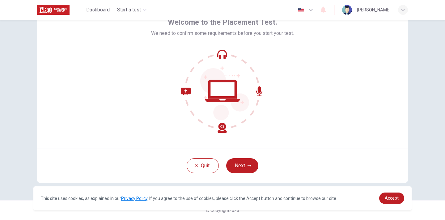
scroll to position [37, 0]
click at [395, 200] on span "Accept" at bounding box center [392, 198] width 14 height 5
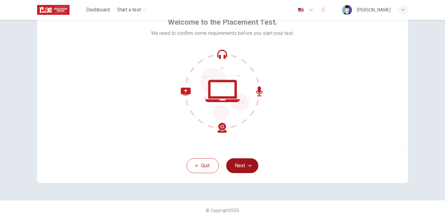
click at [245, 169] on button "Next" at bounding box center [242, 165] width 32 height 15
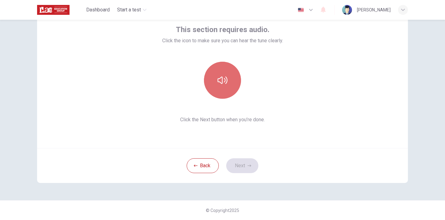
click at [214, 71] on button "button" at bounding box center [222, 80] width 37 height 37
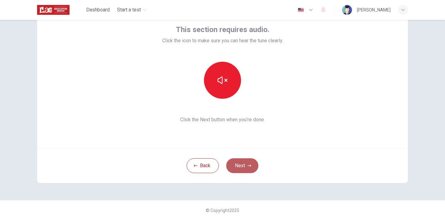
click at [242, 165] on button "Next" at bounding box center [242, 165] width 32 height 15
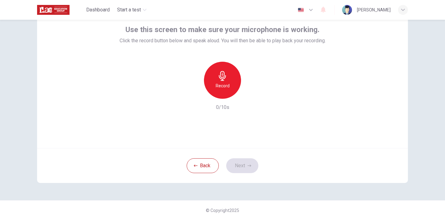
click at [220, 82] on div "Record" at bounding box center [222, 80] width 37 height 37
click at [225, 84] on h6 "Stop" at bounding box center [222, 85] width 9 height 7
click at [245, 161] on button "Next" at bounding box center [242, 165] width 32 height 15
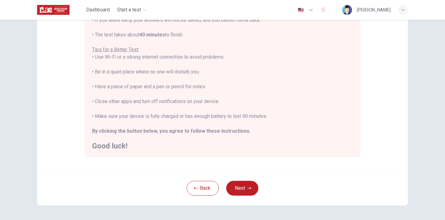
scroll to position [101, 0]
click at [250, 190] on button "Next" at bounding box center [242, 187] width 32 height 15
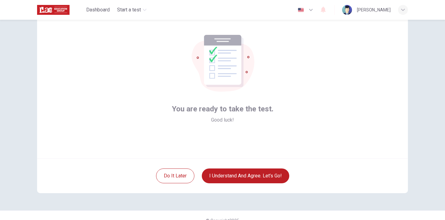
scroll to position [26, 0]
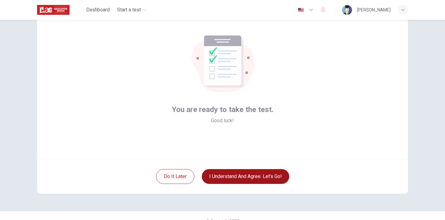
click at [259, 180] on button "I understand and agree. Let’s go!" at bounding box center [245, 176] width 87 height 15
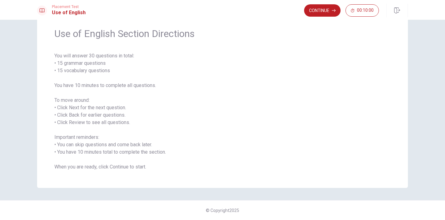
scroll to position [12, 0]
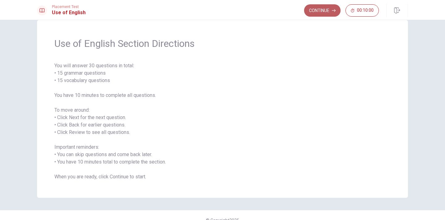
click at [314, 9] on button "Continue" at bounding box center [322, 10] width 36 height 12
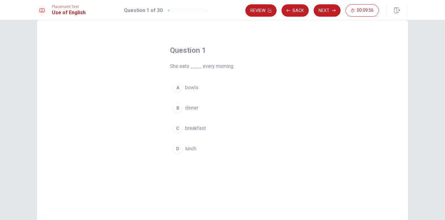
click at [179, 129] on div "C" at bounding box center [178, 129] width 10 height 10
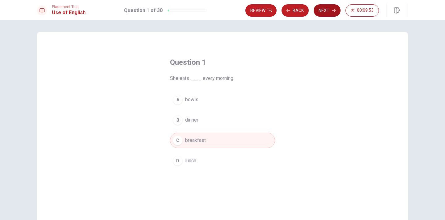
scroll to position [0, 0]
click at [328, 10] on button "Next" at bounding box center [326, 10] width 27 height 12
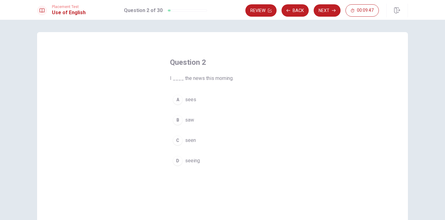
click at [179, 119] on div "B" at bounding box center [178, 120] width 10 height 10
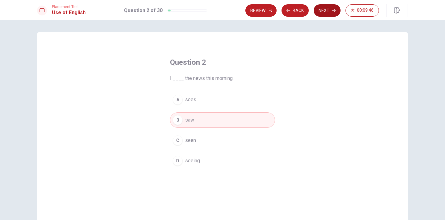
click at [323, 12] on button "Next" at bounding box center [326, 10] width 27 height 12
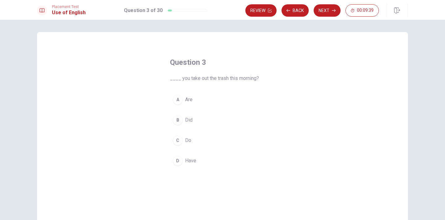
click at [179, 120] on div "B" at bounding box center [178, 120] width 10 height 10
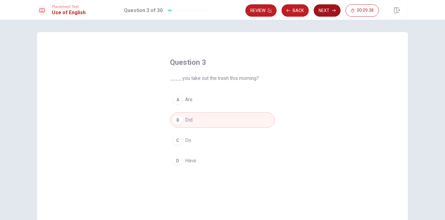
click at [331, 10] on button "Next" at bounding box center [326, 10] width 27 height 12
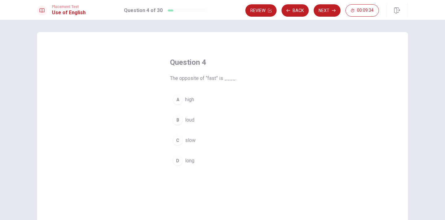
click at [177, 140] on div "C" at bounding box center [178, 141] width 10 height 10
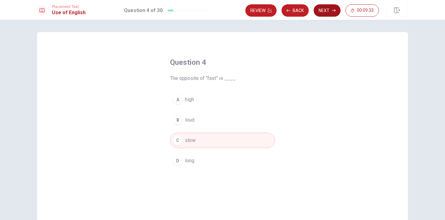
click at [330, 10] on button "Next" at bounding box center [326, 10] width 27 height 12
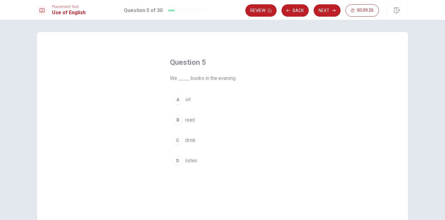
click at [177, 121] on div "B" at bounding box center [178, 120] width 10 height 10
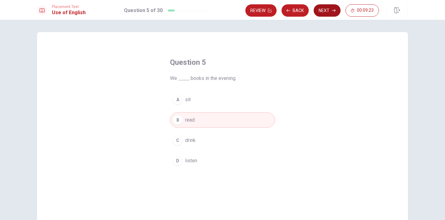
click at [324, 13] on button "Next" at bounding box center [326, 10] width 27 height 12
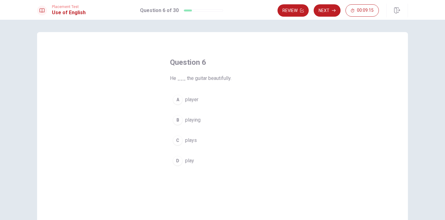
click at [179, 139] on div "C" at bounding box center [178, 141] width 10 height 10
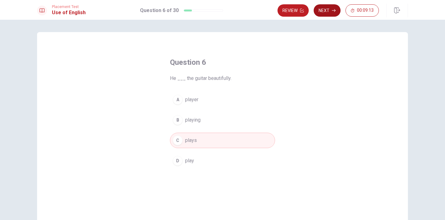
click at [333, 11] on icon "button" at bounding box center [334, 10] width 4 height 3
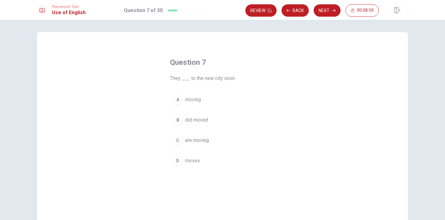
click at [178, 141] on div "C" at bounding box center [178, 141] width 10 height 10
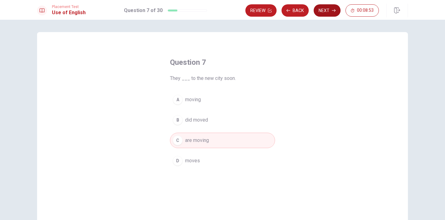
click at [331, 10] on button "Next" at bounding box center [326, 10] width 27 height 12
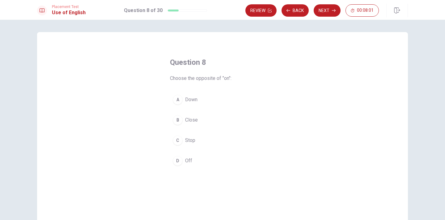
click at [178, 159] on div "D" at bounding box center [178, 161] width 10 height 10
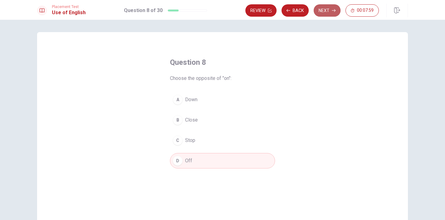
click at [326, 12] on button "Next" at bounding box center [326, 10] width 27 height 12
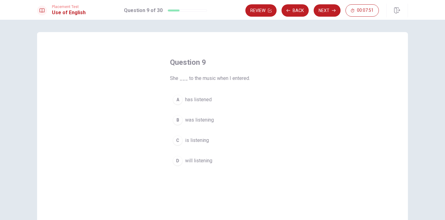
click at [176, 120] on div "B" at bounding box center [178, 120] width 10 height 10
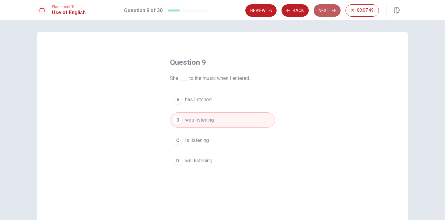
click at [328, 13] on button "Next" at bounding box center [326, 10] width 27 height 12
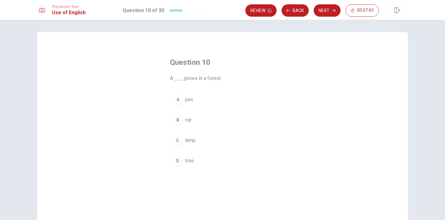
click at [178, 158] on div "D" at bounding box center [178, 161] width 10 height 10
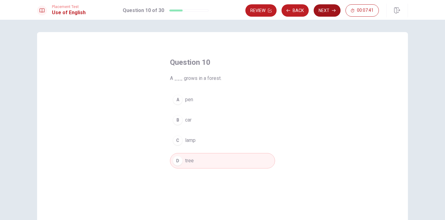
click at [323, 11] on button "Next" at bounding box center [326, 10] width 27 height 12
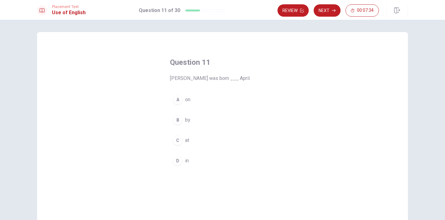
click at [175, 162] on div "D" at bounding box center [178, 161] width 10 height 10
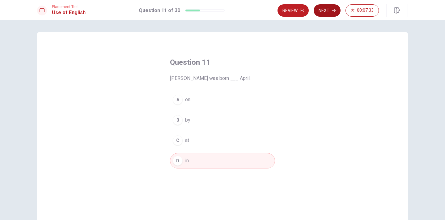
click at [330, 11] on button "Next" at bounding box center [326, 10] width 27 height 12
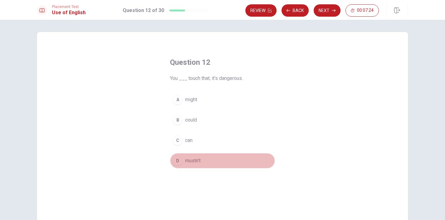
click at [183, 158] on button "D mustn’t" at bounding box center [222, 160] width 105 height 15
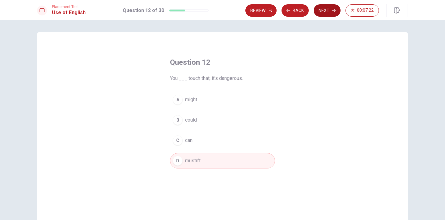
click at [330, 9] on button "Next" at bounding box center [326, 10] width 27 height 12
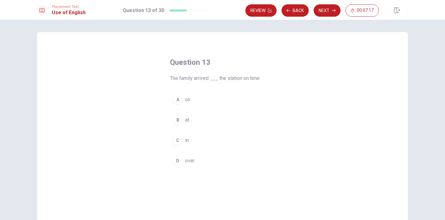
click at [179, 121] on div "B" at bounding box center [178, 120] width 10 height 10
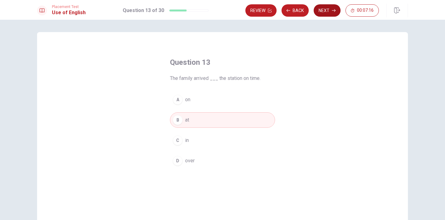
click at [331, 5] on button "Next" at bounding box center [326, 10] width 27 height 12
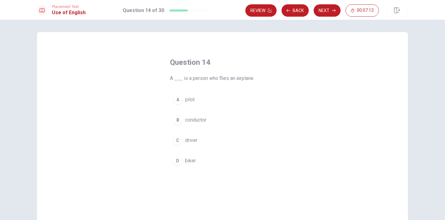
click at [176, 97] on div "A" at bounding box center [178, 100] width 10 height 10
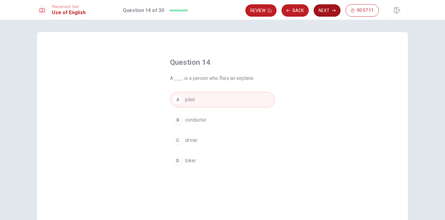
click at [333, 15] on button "Next" at bounding box center [326, 10] width 27 height 12
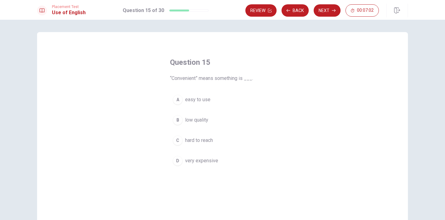
click at [176, 99] on div "A" at bounding box center [178, 100] width 10 height 10
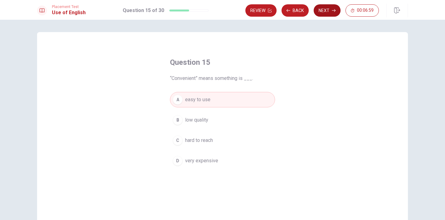
click at [332, 13] on button "Next" at bounding box center [326, 10] width 27 height 12
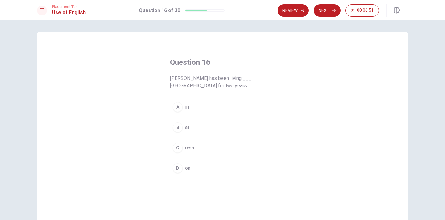
click at [179, 108] on div "A" at bounding box center [178, 107] width 10 height 10
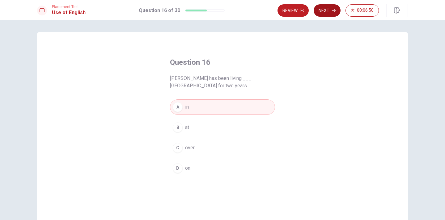
click at [330, 12] on button "Next" at bounding box center [326, 10] width 27 height 12
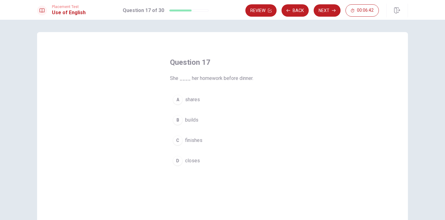
click at [176, 138] on div "C" at bounding box center [178, 141] width 10 height 10
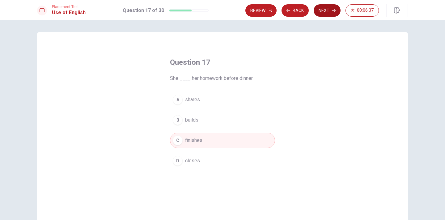
click at [329, 10] on button "Next" at bounding box center [326, 10] width 27 height 12
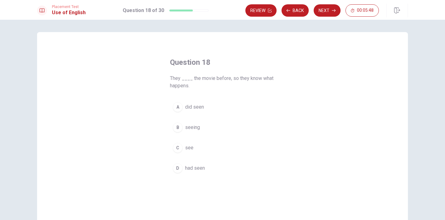
click at [178, 163] on div "D" at bounding box center [178, 168] width 10 height 10
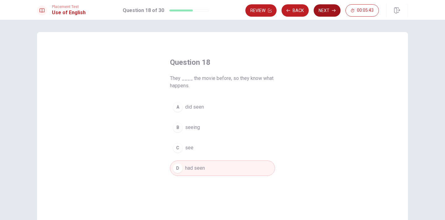
click at [325, 13] on button "Next" at bounding box center [326, 10] width 27 height 12
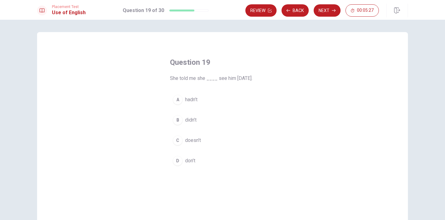
drag, startPoint x: 169, startPoint y: 79, endPoint x: 267, endPoint y: 81, distance: 97.9
click at [267, 81] on span "She told me she ____ see him [DATE]." at bounding box center [222, 78] width 105 height 7
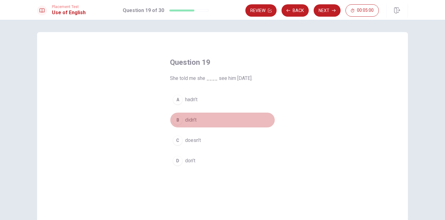
click at [179, 121] on div "B" at bounding box center [178, 120] width 10 height 10
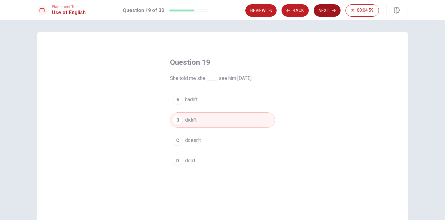
click at [328, 11] on button "Next" at bounding box center [326, 10] width 27 height 12
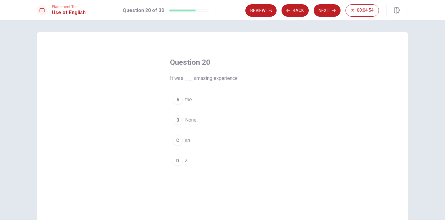
click at [179, 140] on div "C" at bounding box center [178, 141] width 10 height 10
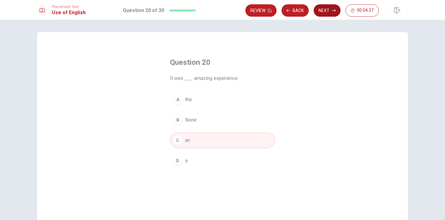
click at [327, 13] on button "Next" at bounding box center [326, 10] width 27 height 12
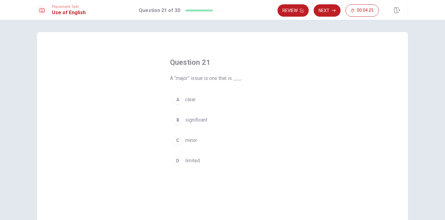
click at [178, 121] on div "B" at bounding box center [178, 120] width 10 height 10
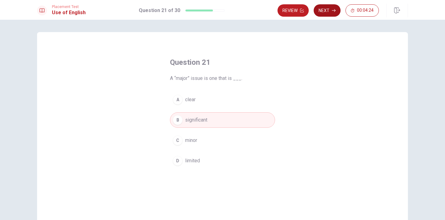
click at [329, 12] on button "Next" at bounding box center [326, 10] width 27 height 12
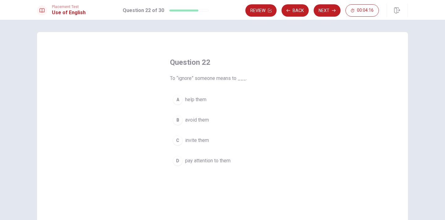
click at [180, 123] on div "B" at bounding box center [178, 120] width 10 height 10
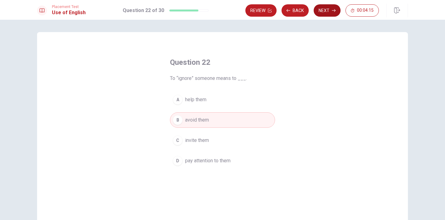
click at [327, 14] on button "Next" at bounding box center [326, 10] width 27 height 12
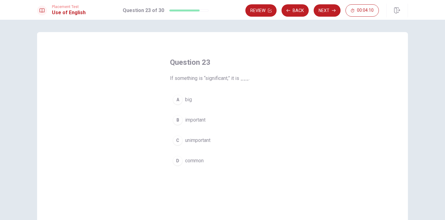
click at [180, 120] on div "B" at bounding box center [178, 120] width 10 height 10
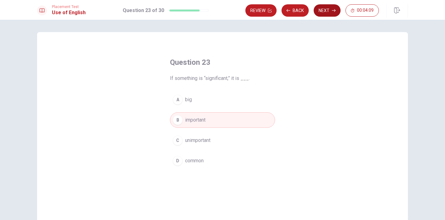
click at [328, 11] on button "Next" at bounding box center [326, 10] width 27 height 12
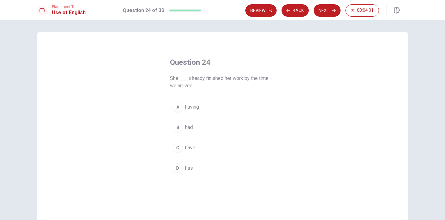
click at [179, 146] on div "C" at bounding box center [178, 148] width 10 height 10
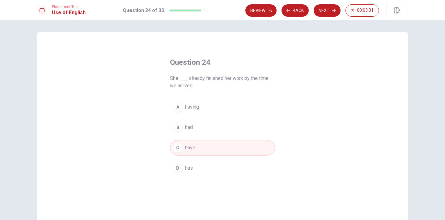
click at [188, 128] on span "had" at bounding box center [189, 127] width 8 height 7
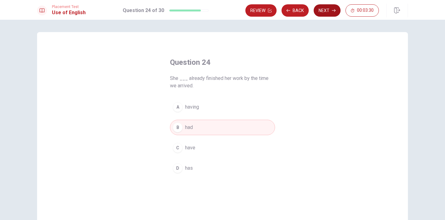
click at [328, 8] on button "Next" at bounding box center [326, 10] width 27 height 12
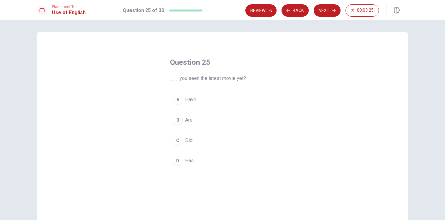
click at [190, 101] on span "Have" at bounding box center [190, 99] width 11 height 7
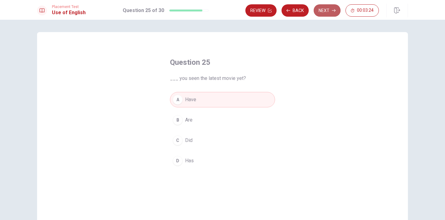
click at [332, 12] on icon "button" at bounding box center [334, 11] width 4 height 4
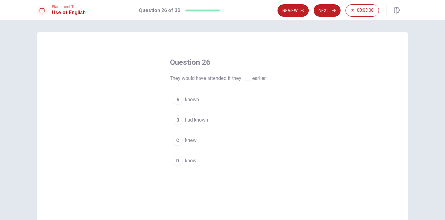
click at [179, 141] on div "C" at bounding box center [178, 141] width 10 height 10
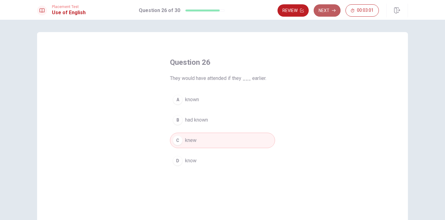
click at [329, 12] on button "Next" at bounding box center [326, 10] width 27 height 12
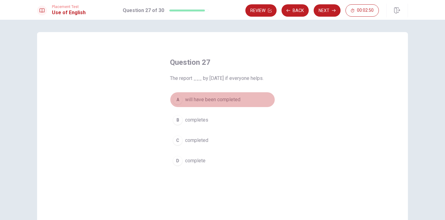
click at [179, 106] on button "A will have been completed" at bounding box center [222, 99] width 105 height 15
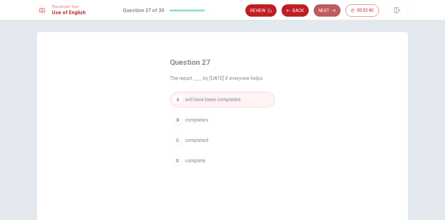
click at [328, 13] on button "Next" at bounding box center [326, 10] width 27 height 12
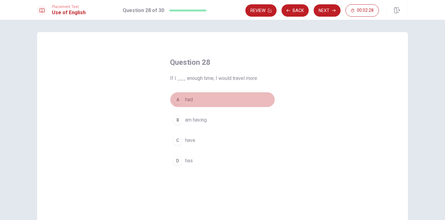
click at [179, 99] on div "A" at bounding box center [178, 100] width 10 height 10
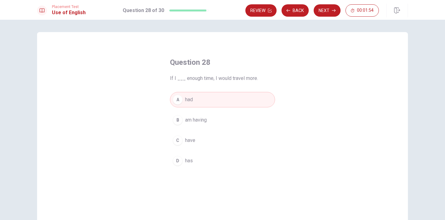
click at [198, 99] on button "A had" at bounding box center [222, 99] width 105 height 15
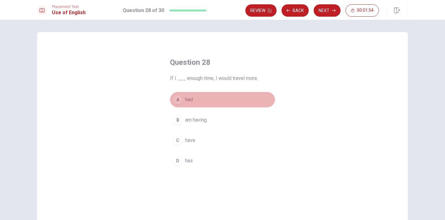
click at [198, 99] on button "A had" at bounding box center [222, 99] width 105 height 15
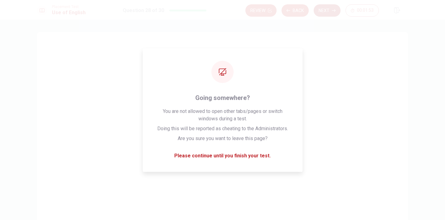
click at [331, 5] on button "Next" at bounding box center [326, 10] width 27 height 12
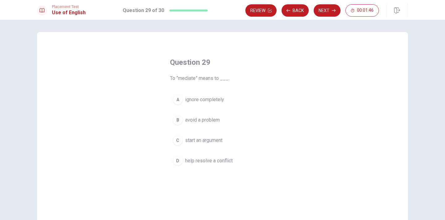
click at [180, 161] on div "D" at bounding box center [178, 161] width 10 height 10
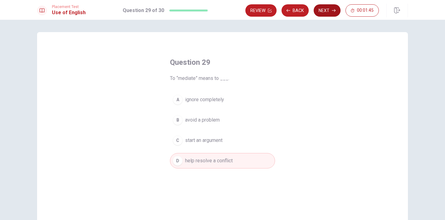
click at [332, 13] on button "Next" at bounding box center [326, 10] width 27 height 12
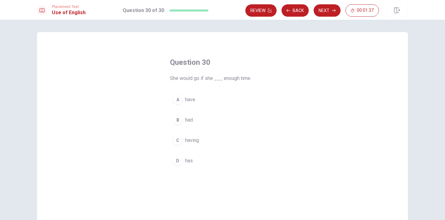
click at [179, 103] on div "A" at bounding box center [178, 100] width 10 height 10
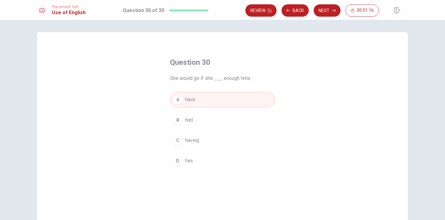
click at [185, 119] on span "had" at bounding box center [189, 119] width 8 height 7
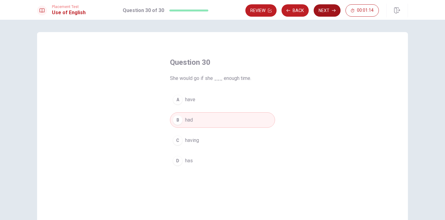
click at [334, 11] on icon "button" at bounding box center [334, 11] width 4 height 4
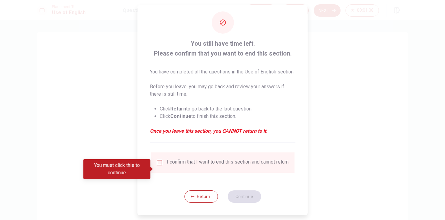
scroll to position [7, 0]
click at [160, 166] on input "You must click this to continue" at bounding box center [159, 162] width 7 height 7
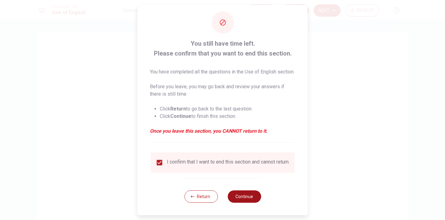
click at [245, 203] on button "Continue" at bounding box center [243, 197] width 33 height 12
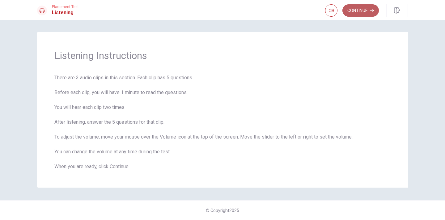
click at [368, 14] on button "Continue" at bounding box center [360, 10] width 36 height 12
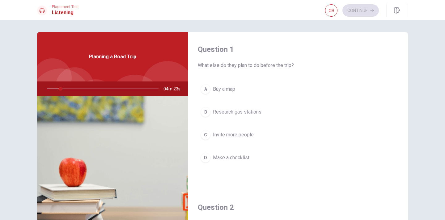
scroll to position [0, 0]
drag, startPoint x: 61, startPoint y: 89, endPoint x: 71, endPoint y: 90, distance: 10.2
click at [71, 90] on div at bounding box center [102, 89] width 124 height 15
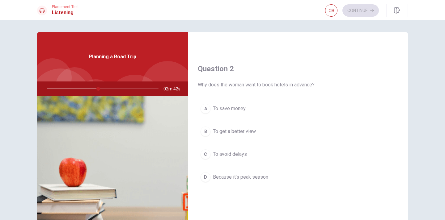
scroll to position [117, 0]
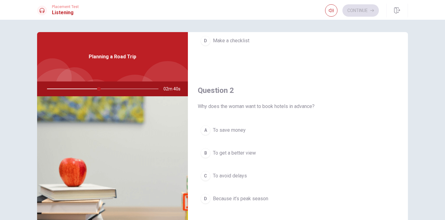
click at [334, 98] on div "Question 2 Why does the woman want to book hotels in advance?" at bounding box center [298, 98] width 200 height 25
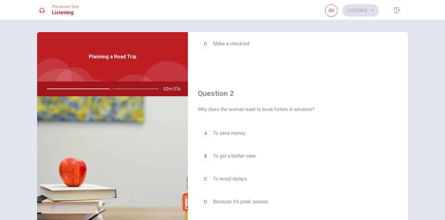
scroll to position [137, 0]
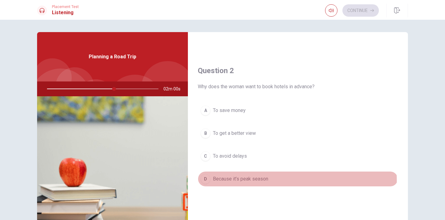
click at [203, 181] on div "D" at bounding box center [205, 179] width 10 height 10
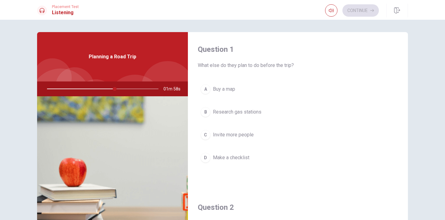
scroll to position [0, 0]
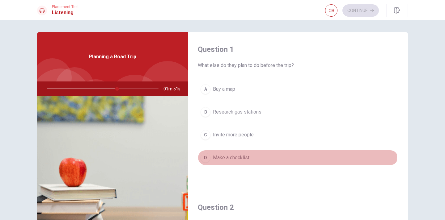
click at [205, 157] on div "D" at bounding box center [205, 158] width 10 height 10
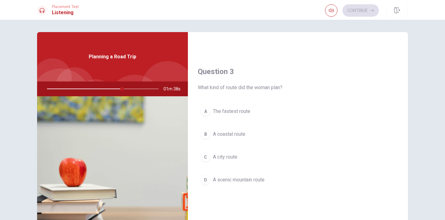
scroll to position [295, 0]
click at [207, 179] on div "D" at bounding box center [205, 179] width 10 height 10
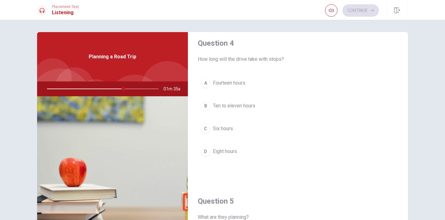
scroll to position [481, 0]
click at [206, 127] on div "C" at bounding box center [205, 128] width 10 height 10
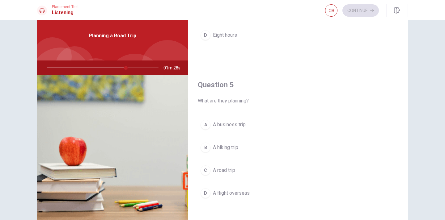
scroll to position [28, 0]
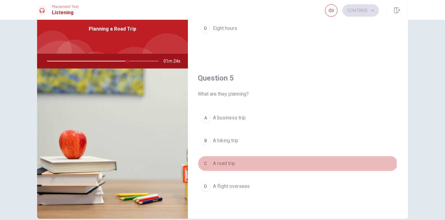
click at [205, 166] on div "C" at bounding box center [205, 164] width 10 height 10
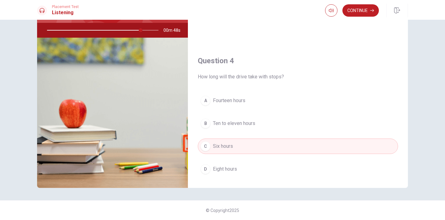
scroll to position [406, 0]
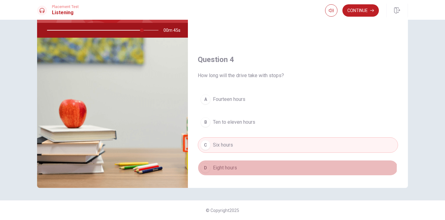
click at [226, 167] on span "Eight hours" at bounding box center [225, 167] width 24 height 7
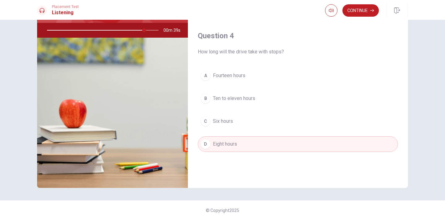
scroll to position [430, 0]
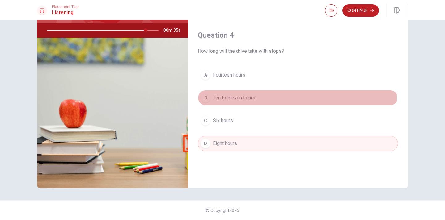
click at [235, 98] on span "Ten to eleven hours" at bounding box center [234, 97] width 42 height 7
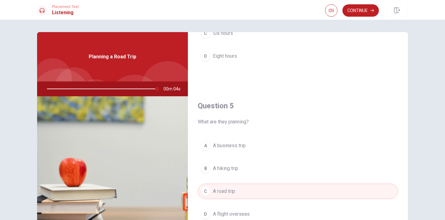
scroll to position [576, 0]
type input "0"
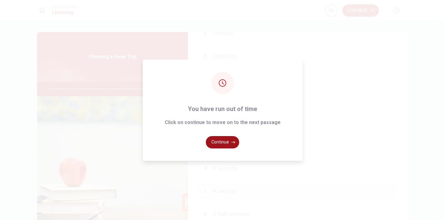
click at [219, 145] on button "Continue" at bounding box center [222, 142] width 33 height 12
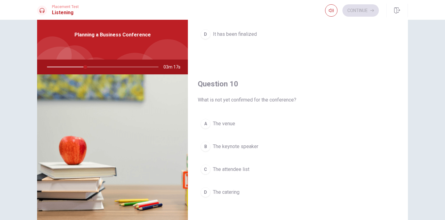
click at [225, 149] on span "The keynote speaker" at bounding box center [235, 146] width 45 height 7
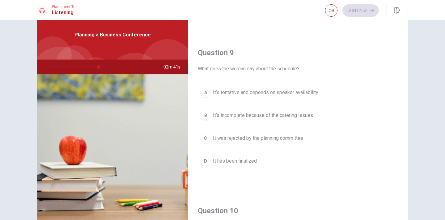
scroll to position [448, 0]
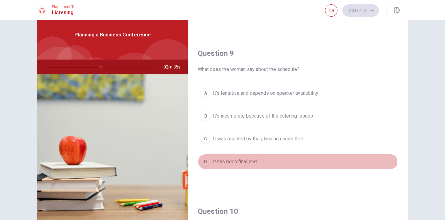
click at [205, 161] on div "D" at bounding box center [205, 162] width 10 height 10
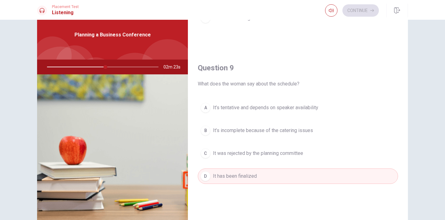
scroll to position [434, 0]
click at [208, 132] on div "B" at bounding box center [205, 130] width 10 height 10
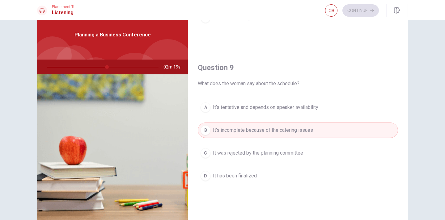
click at [206, 107] on div "A" at bounding box center [205, 108] width 10 height 10
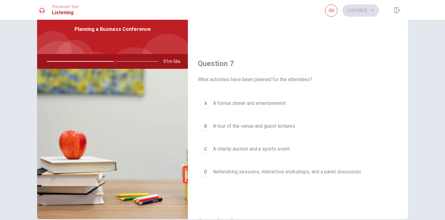
scroll to position [114, 0]
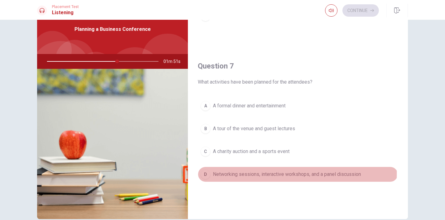
click at [203, 173] on div "D" at bounding box center [205, 175] width 10 height 10
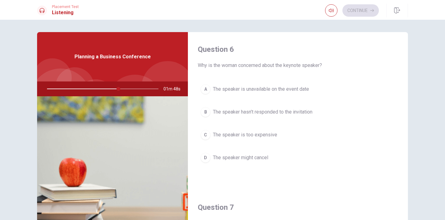
scroll to position [0, 0]
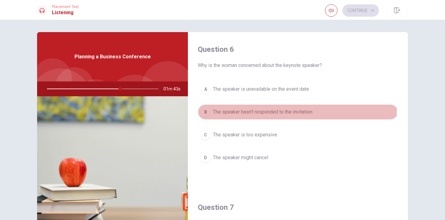
click at [204, 110] on div "B" at bounding box center [205, 112] width 10 height 10
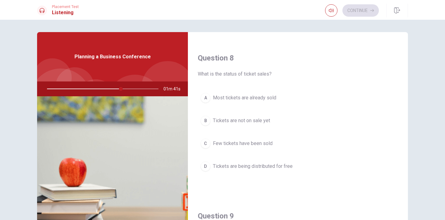
scroll to position [312, 0]
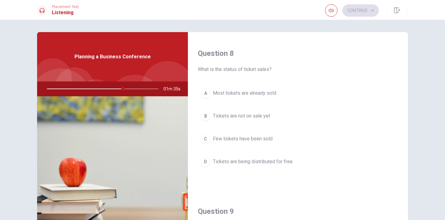
click at [214, 95] on span "Most tickets are already sold" at bounding box center [244, 93] width 63 height 7
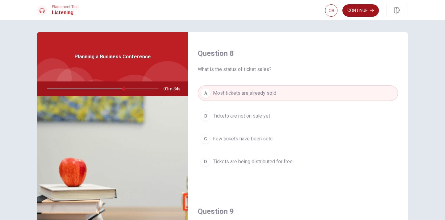
click at [360, 8] on button "Continue" at bounding box center [360, 10] width 36 height 12
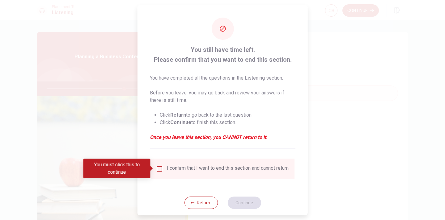
click at [196, 170] on div "I confirm that I want to end this section and cannot return." at bounding box center [228, 168] width 123 height 7
click at [158, 170] on input "You must click this to continue" at bounding box center [159, 168] width 7 height 7
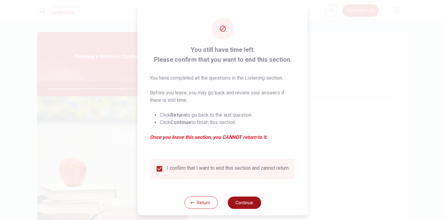
click at [242, 208] on button "Continue" at bounding box center [243, 202] width 33 height 12
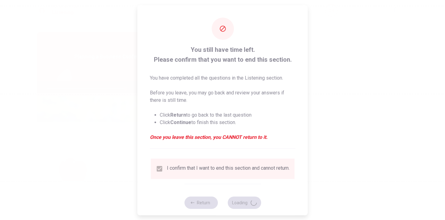
type input "71"
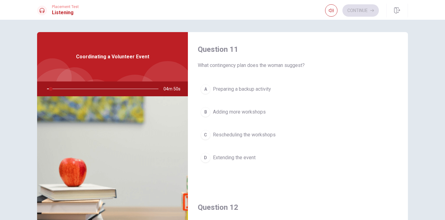
scroll to position [0, 0]
drag, startPoint x: 51, startPoint y: 90, endPoint x: 74, endPoint y: 87, distance: 23.1
click at [74, 87] on div at bounding box center [102, 89] width 124 height 15
click at [224, 66] on span "What contingency plan does the woman suggest?" at bounding box center [298, 65] width 200 height 7
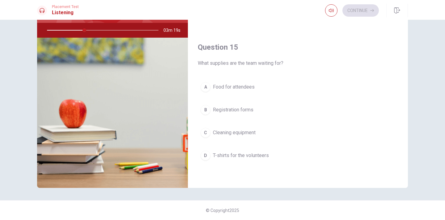
click at [221, 154] on span "T-shirts for the volunteers" at bounding box center [241, 155] width 56 height 7
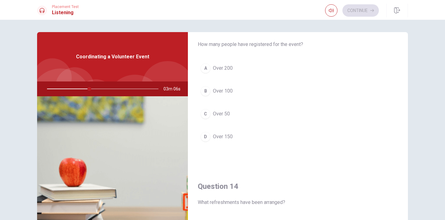
scroll to position [327, 0]
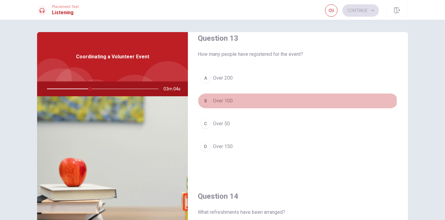
click at [220, 105] on button "B Over 100" at bounding box center [298, 100] width 200 height 15
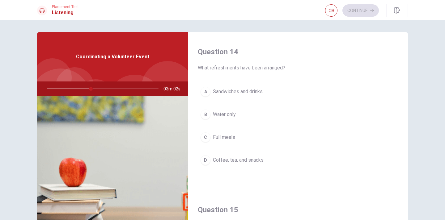
scroll to position [472, 0]
click at [223, 160] on span "Coffee, tea, and snacks" at bounding box center [238, 160] width 51 height 7
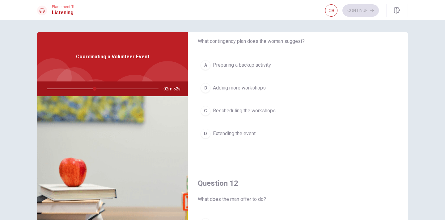
scroll to position [9, 0]
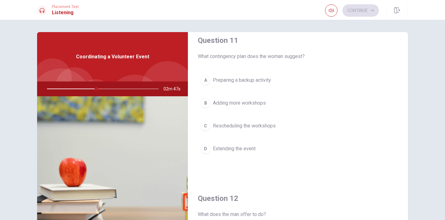
click at [246, 79] on span "Preparing a backup activity" at bounding box center [242, 80] width 58 height 7
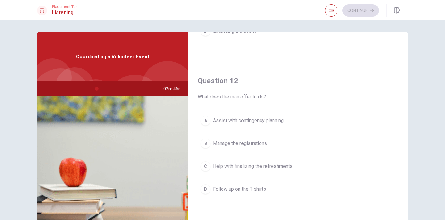
scroll to position [136, 0]
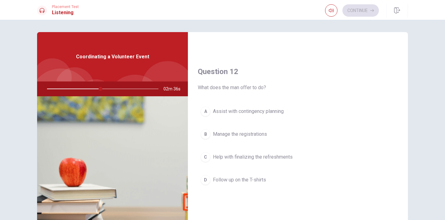
click at [274, 112] on span "Assist with contingency planning" at bounding box center [248, 111] width 71 height 7
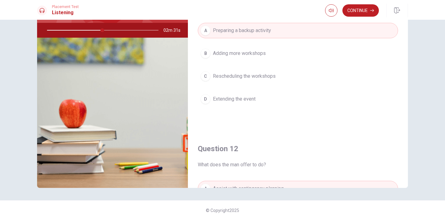
scroll to position [0, 0]
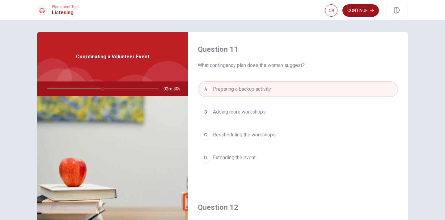
click at [359, 10] on button "Continue" at bounding box center [360, 10] width 36 height 12
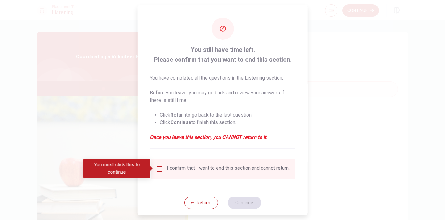
click at [232, 170] on div "I confirm that I want to end this section and cannot return." at bounding box center [228, 168] width 123 height 7
click at [158, 168] on input "You must click this to continue" at bounding box center [159, 168] width 7 height 7
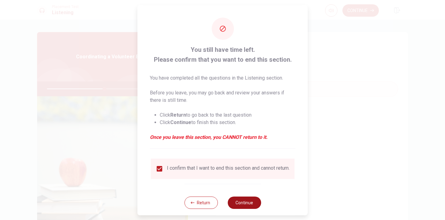
click at [249, 205] on button "Continue" at bounding box center [243, 202] width 33 height 12
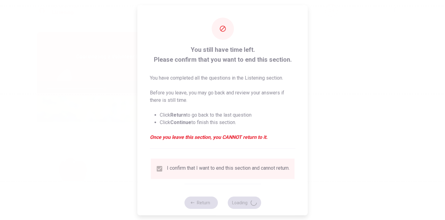
type input "52"
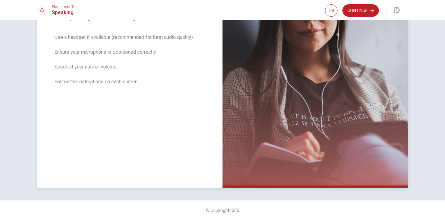
scroll to position [-1, 0]
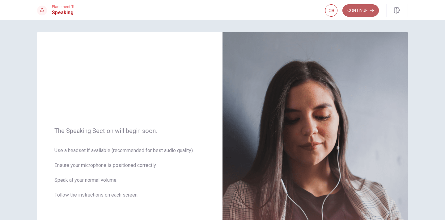
click at [361, 11] on button "Continue" at bounding box center [360, 10] width 36 height 12
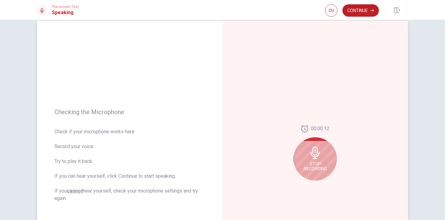
scroll to position [13, 0]
click at [312, 158] on div "Stop Recording" at bounding box center [314, 157] width 43 height 43
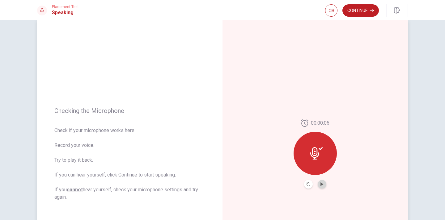
click at [322, 187] on button "Play Audio" at bounding box center [322, 184] width 9 height 9
click at [323, 184] on icon "Pause Audio" at bounding box center [322, 185] width 4 height 4
click at [354, 9] on button "Continue" at bounding box center [360, 10] width 36 height 12
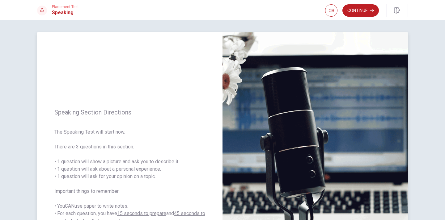
scroll to position [0, 0]
click at [357, 11] on button "Continue" at bounding box center [360, 10] width 36 height 12
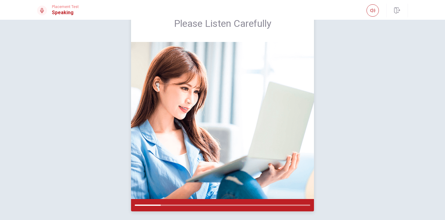
scroll to position [30, 0]
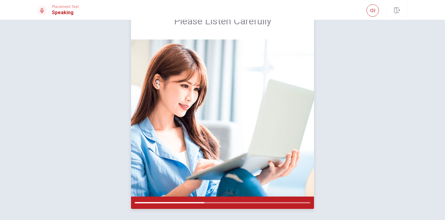
drag, startPoint x: 229, startPoint y: 109, endPoint x: 306, endPoint y: 95, distance: 79.2
click at [306, 95] on img at bounding box center [222, 118] width 183 height 157
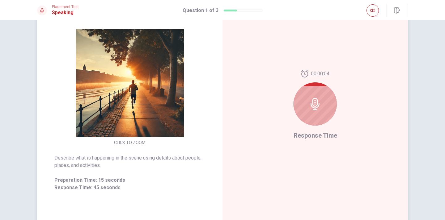
scroll to position [59, 0]
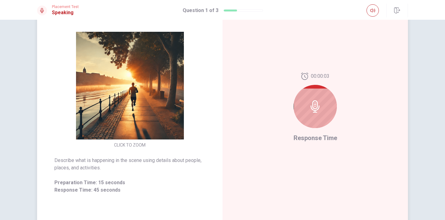
click at [314, 112] on icon at bounding box center [314, 106] width 9 height 12
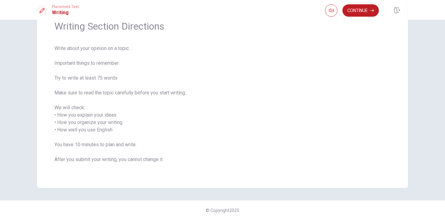
scroll to position [0, 0]
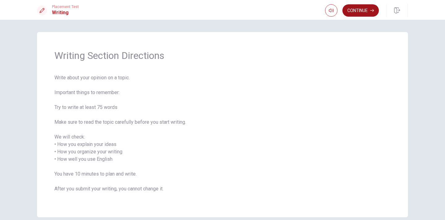
click at [354, 14] on button "Continue" at bounding box center [360, 10] width 36 height 12
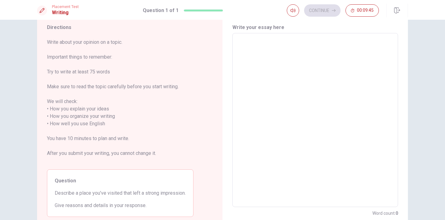
scroll to position [21, 0]
click at [261, 37] on div "x ​" at bounding box center [315, 120] width 166 height 174
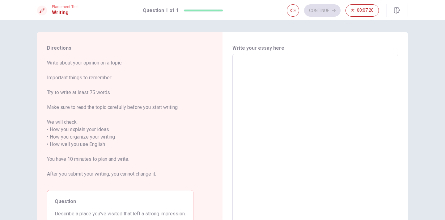
scroll to position [0, 0]
type textarea "l"
type textarea "x"
type textarea "ㄠ"
type textarea "x"
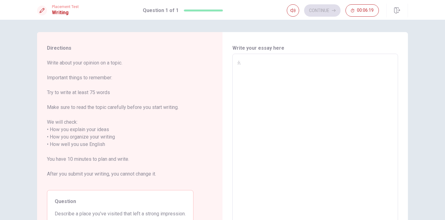
type textarea "ㄇㄠ"
type textarea "x"
type textarea "ㄇ"
type textarea "x"
type textarea "L"
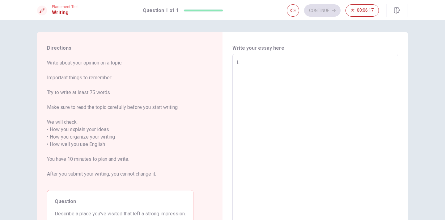
type textarea "x"
type textarea "La"
type textarea "x"
type textarea "Las"
type textarea "x"
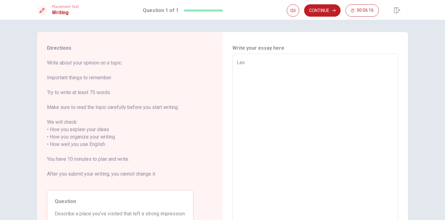
type textarea "Last"
type textarea "x"
type textarea "Last"
type textarea "x"
type textarea "Last s"
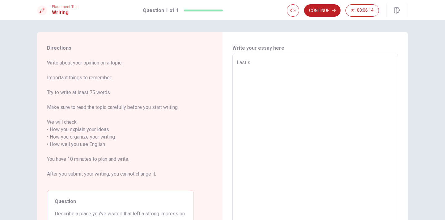
type textarea "x"
type textarea "Last su"
type textarea "x"
type textarea "Last sum"
type textarea "x"
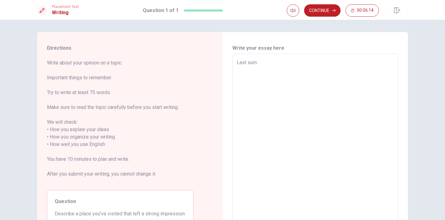
type textarea "Last summ"
type textarea "x"
type textarea "Last summe"
type textarea "x"
type textarea "Last summer"
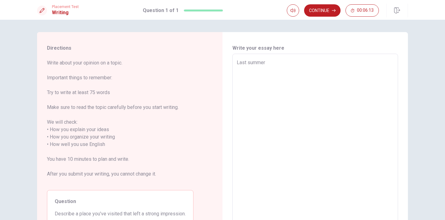
type textarea "x"
type textarea "Last summer,"
type textarea "x"
type textarea "Last summer,"
type textarea "x"
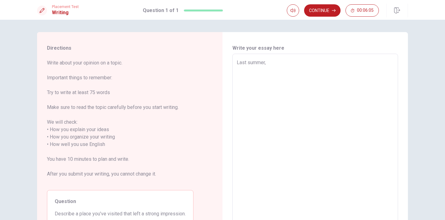
type textarea "Last summer, m"
type textarea "x"
type textarea "Last summer, my"
type textarea "x"
type textarea "Last summer, my"
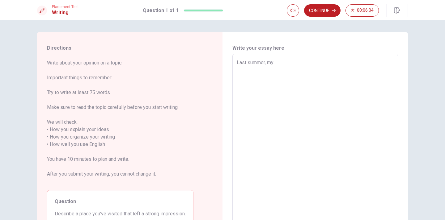
type textarea "x"
type textarea "Last summer, my g"
type textarea "x"
type textarea "Last summer, my gi"
type textarea "x"
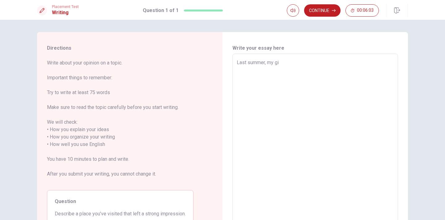
type textarea "Last summer, my gir"
type textarea "x"
type textarea "Last summer, my girl"
type textarea "x"
type textarea "Last summer, my girlf"
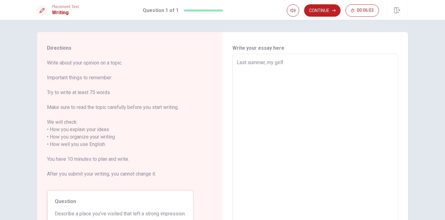
type textarea "x"
type textarea "Last summer, my girlfr"
type textarea "x"
type textarea "Last summer, my girlfri"
type textarea "x"
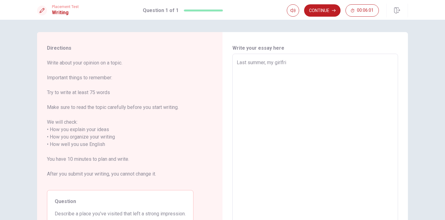
type textarea "Last summer, my girlfrie"
type textarea "x"
type textarea "Last summer, my girlfrien"
type textarea "x"
type textarea "Last summer, my girlfriend"
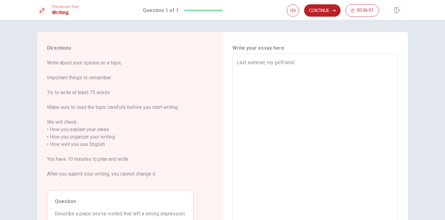
type textarea "x"
type textarea "Last summer, my girlfriend"
type textarea "x"
type textarea "Last summer, my girlfriend i"
type textarea "x"
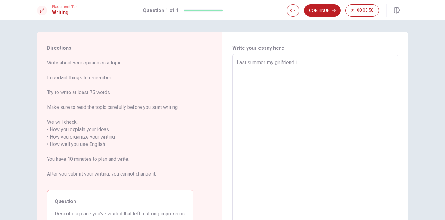
type textarea "Last summer, my girlfriend in"
type textarea "x"
type textarea "Last summer, my girlfriend inv"
type textarea "x"
type textarea "Last summer, my girlfriend inve"
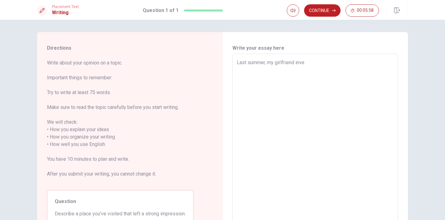
type textarea "x"
type textarea "Last summer, my girlfriend inv"
type textarea "x"
type textarea "Last summer, my girlfriend [PERSON_NAME]"
type textarea "x"
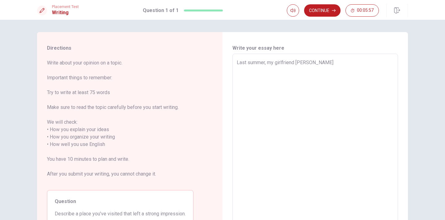
type textarea "Last summer, my girlfriend [PERSON_NAME]"
type textarea "x"
type textarea "Last summer, my girlfriend invite"
type textarea "x"
type textarea "Last summer, my girlfriend invited"
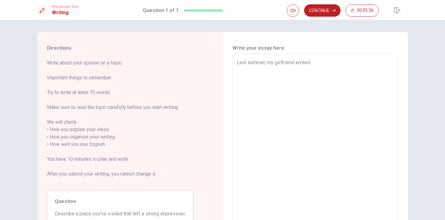
type textarea "x"
type textarea "Last summer, my girlfriend invited"
type textarea "x"
type textarea "Last summer, my girlfriend invited m"
type textarea "x"
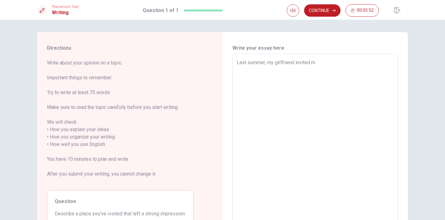
type textarea "Last summer, my girlfriend invited me"
type textarea "x"
type textarea "Last summer, my girlfriend invited me"
type textarea "x"
type textarea "Last summer, my girlfriend invited me t"
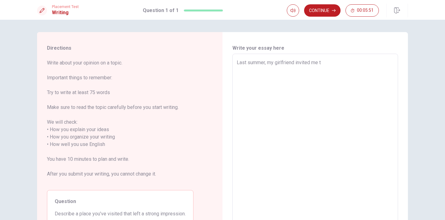
type textarea "x"
type textarea "Last summer, my girlfriend invited me to"
type textarea "x"
type textarea "Last summer, my girlfriend invited me to"
type textarea "x"
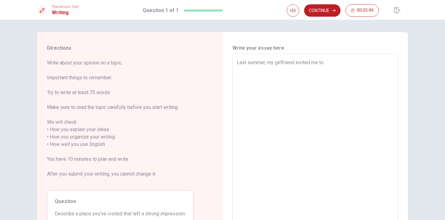
type textarea "Last summer, my girlfriend invited me to v"
type textarea "x"
type textarea "Last summer, my girlfriend invited me to vi"
type textarea "x"
type textarea "Last summer, my girlfriend invited me to vis"
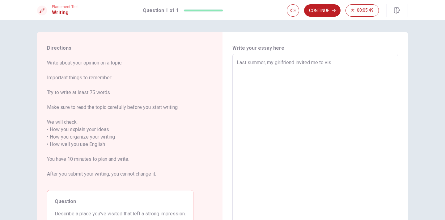
type textarea "x"
type textarea "Last summer, my girlfriend invited me to visi"
type textarea "x"
type textarea "Last summer, my girlfriend invited me to visit"
type textarea "x"
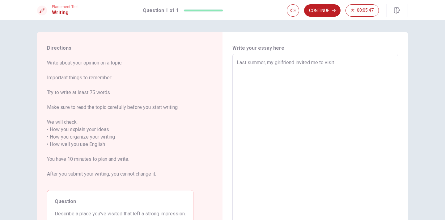
type textarea "Last summer, my girlfriend invited me to visit"
type textarea "x"
type textarea "Last summer, my girlfriend invited me to visit h"
type textarea "x"
type textarea "Last summer, my girlfriend invited me to visit he"
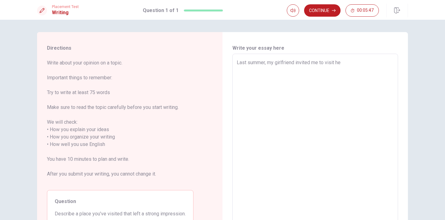
type textarea "x"
type textarea "Last summer, my girlfriend invited me to visit her"
type textarea "x"
type textarea "Last summer, my girlfriend invited me to visit her"
type textarea "x"
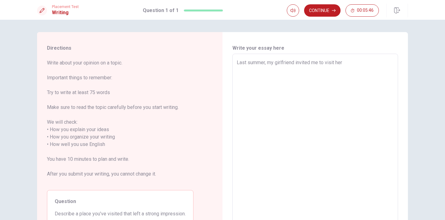
type textarea "Last summer, my girlfriend invited me to visit her g"
type textarea "x"
type textarea "Last summer, my girlfriend invited me to visit her gr"
type textarea "x"
type textarea "Last summer, my girlfriend invited me to visit her gra"
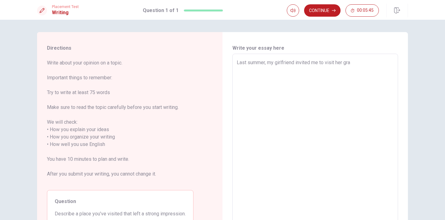
type textarea "x"
type textarea "Last summer, my girlfriend invited me to visit her gran"
type textarea "x"
type textarea "Last summer, my girlfriend invited me to visit her grand"
type textarea "x"
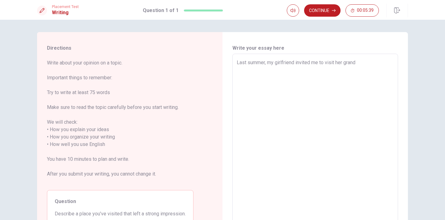
type textarea "Last summer, my girlfriend invited me to visit her grandp"
type textarea "x"
type textarea "Last summer, my girlfriend invited me to visit her [GEOGRAPHIC_DATA]"
type textarea "x"
type textarea "Last summer, my girlfriend invited me to visit her [GEOGRAPHIC_DATA]"
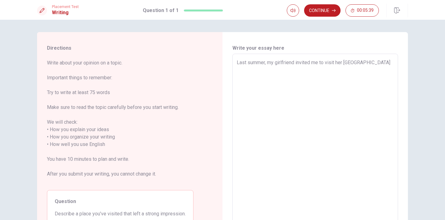
type textarea "x"
type textarea "Last summer, my girlfriend invited me to visit her grandpare"
type textarea "x"
type textarea "Last summer, my girlfriend invited me to visit her grandparen"
type textarea "x"
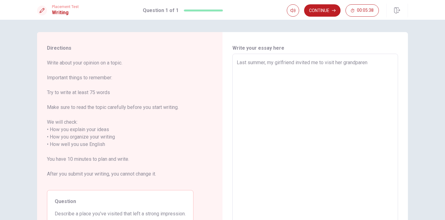
type textarea "Last summer, my girlfriend invited me to visit her grandparent"
type textarea "x"
type textarea "Last summer, my girlfriend invited me to visit her grandparents"
type textarea "x"
type textarea "Last summer, my girlfriend invited me to visit her grandparents."
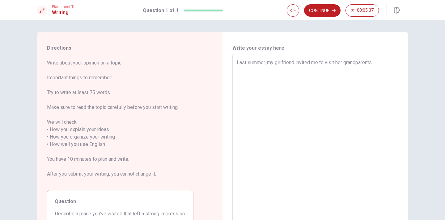
type textarea "x"
type textarea "Last summer, my girlfriend invited me to visit her grandparents."
type textarea "x"
type textarea "Last summer, my girlfriend invited me to visit her grandparents. T"
type textarea "x"
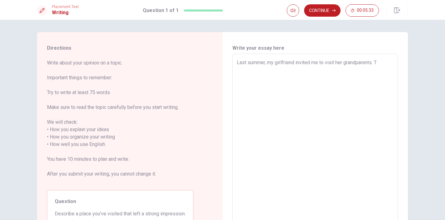
type textarea "Last summer, my girlfriend invited me to visit her grandparents. Th"
type textarea "x"
type textarea "Last summer, my girlfriend invited me to visit her grandparents. The"
type textarea "x"
type textarea "Last summer, my girlfriend invited me to visit her grandparents. Thei"
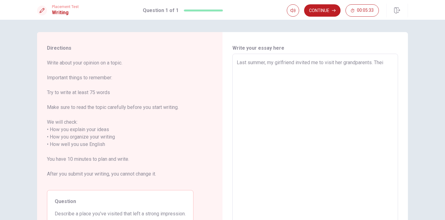
type textarea "x"
type textarea "Last summer, my girlfriend invited me to visit her grandparents. Their"
type textarea "x"
type textarea "Last summer, my girlfriend invited me to visit her grandparents. Their"
type textarea "x"
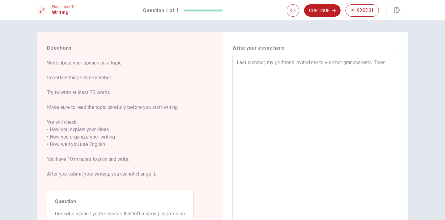
type textarea "Last summer, my girlfriend invited me to visit her grandparents. Their h"
type textarea "x"
type textarea "Last summer, my girlfriend invited me to visit her grandparents. Their ho"
type textarea "x"
type textarea "Last summer, my girlfriend invited me to visit her grandparents. Their hou"
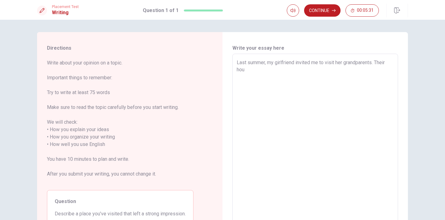
type textarea "x"
type textarea "Last summer, my girlfriend invited me to visit her grandparents. Their hous"
type textarea "x"
type textarea "Last summer, my girlfriend invited me to visit her grandparents. Their house"
type textarea "x"
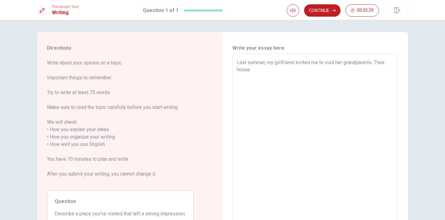
type textarea "Last summer, my girlfriend invited me to visit her grandparents. Their house"
type textarea "x"
type textarea "Last summer, my girlfriend invited me to visit her grandparents. Their house l"
type textarea "x"
type textarea "Last summer, my girlfriend invited me to visit her grandparents. Their house li"
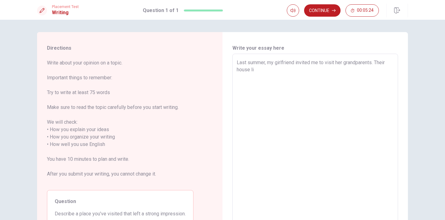
type textarea "x"
type textarea "Last summer, my girlfriend invited me to visit her grandparents. Their house lie"
type textarea "x"
type textarea "Last summer, my girlfriend invited me to visit her grandparents. Their house li"
type textarea "x"
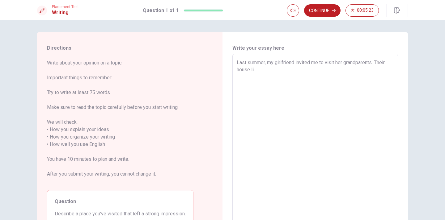
type textarea "Last summer, my girlfriend invited me to visit her grandparents. Their house l"
type textarea "x"
type textarea "Last summer, my girlfriend invited me to visit her grandparents. Their house le"
type textarea "x"
type textarea "Last summer, my girlfriend invited me to visit her grandparents. Their house lef"
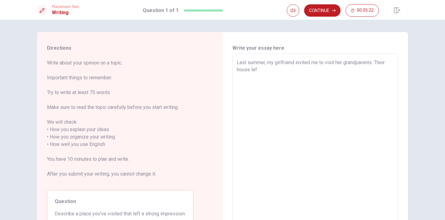
type textarea "x"
type textarea "Last summer, my girlfriend invited me to visit her grandparents. Their house le…"
type textarea "x"
type textarea "Last summer, my girlfriend invited me to visit her grandparents. Their house le…"
type textarea "x"
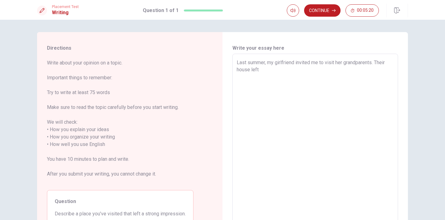
type textarea "Last summer, my girlfriend invited me to visit her grandparents. Their house le…"
type textarea "x"
type textarea "Last summer, my girlfriend invited me to visit her grandparents. Their house le…"
type textarea "x"
type textarea "Last summer, my girlfriend invited me to visit her grandparents. Their house le…"
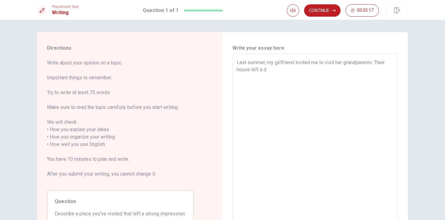
type textarea "x"
type textarea "Last summer, my girlfriend invited me to visit her grandparents. Their house le…"
type textarea "x"
type textarea "Last summer, my girlfriend invited me to visit her grandparents. Their house le…"
type textarea "x"
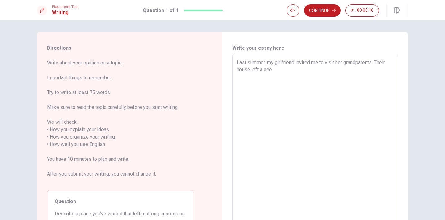
type textarea "Last summer, my girlfriend invited me to visit her grandparents. Their house le…"
type textarea "x"
type textarea "Last summer, my girlfriend invited me to visit her grandparents. Their house le…"
click at [252, 70] on textarea "Last summer, my girlfriend invited me to visit her grandparents. Their house le…" at bounding box center [315, 141] width 157 height 164
click at [311, 82] on textarea "Last summer, my girlfriend invited me to visit her grandparents. Their house le…" at bounding box center [315, 141] width 157 height 164
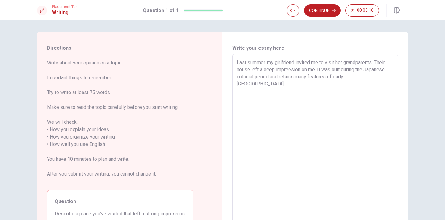
click at [371, 63] on textarea "Last summer, my girlfriend invited me to visit her grandparents. Their house le…" at bounding box center [315, 141] width 157 height 164
click at [335, 85] on textarea "Last summer, my girlfriend invited me to visit her grandparents in [GEOGRAPHIC_…" at bounding box center [315, 141] width 157 height 164
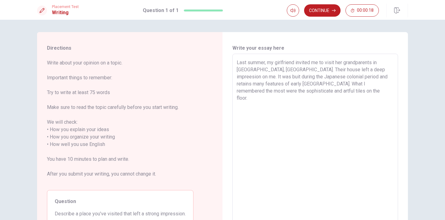
click at [303, 91] on textarea "Last summer, my girlfriend invited me to visit her grandparents in [GEOGRAPHIC_…" at bounding box center [315, 141] width 157 height 164
click at [324, 15] on button "Continue" at bounding box center [322, 10] width 36 height 12
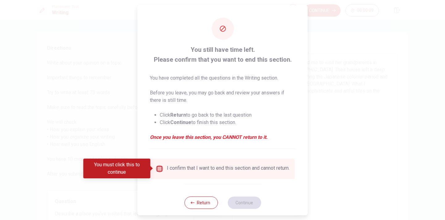
click at [159, 170] on input "You must click this to continue" at bounding box center [159, 168] width 7 height 7
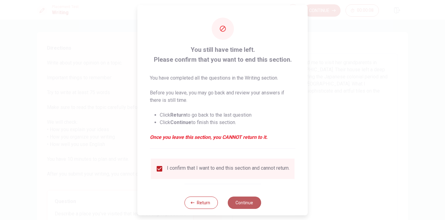
click at [249, 205] on button "Continue" at bounding box center [243, 202] width 33 height 12
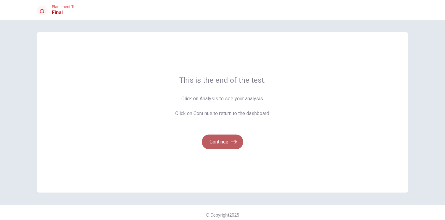
click at [231, 141] on icon "button" at bounding box center [234, 142] width 6 height 6
